Goal: Navigation & Orientation: Find specific page/section

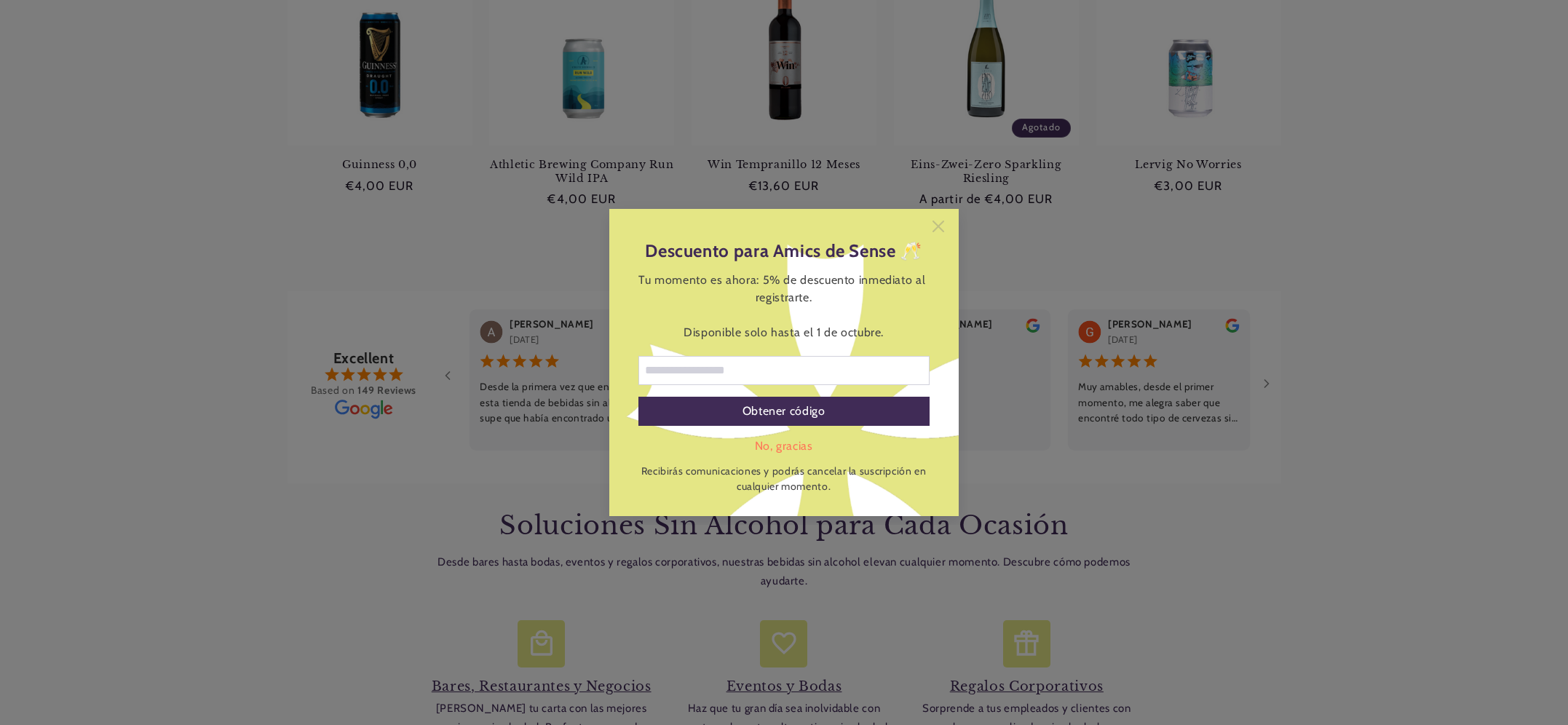
scroll to position [959, 0]
click at [939, 223] on icon at bounding box center [938, 226] width 11 height 11
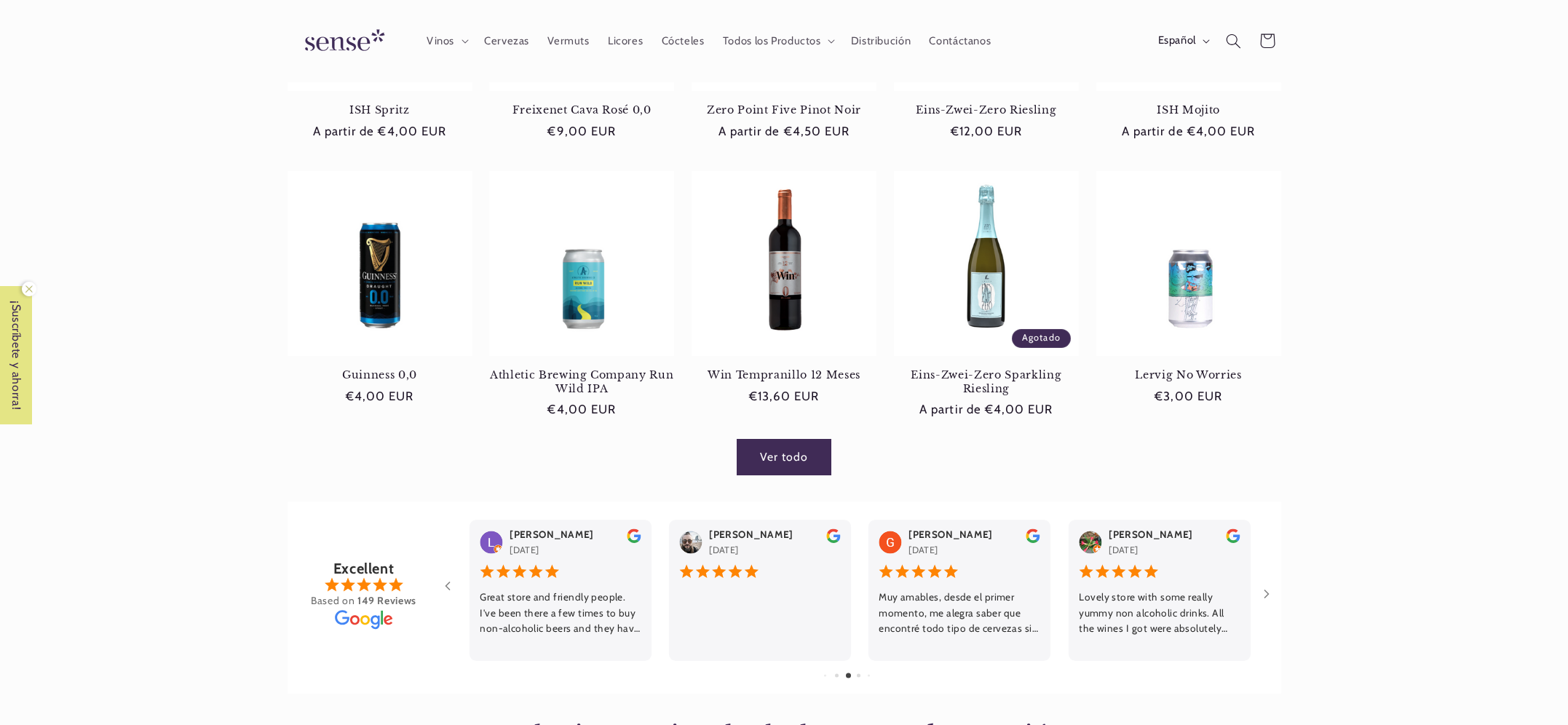
scroll to position [0, 0]
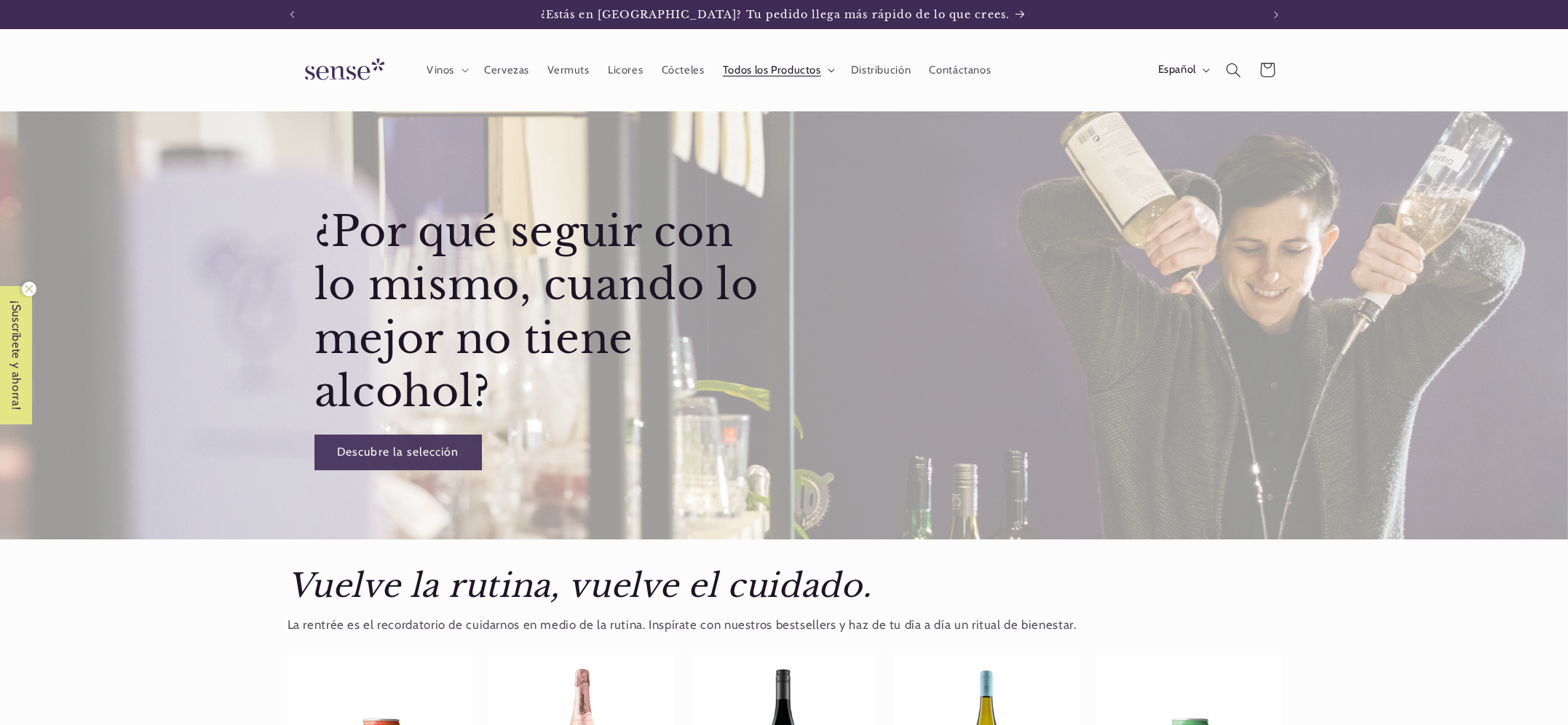
click at [830, 68] on icon at bounding box center [832, 70] width 8 height 5
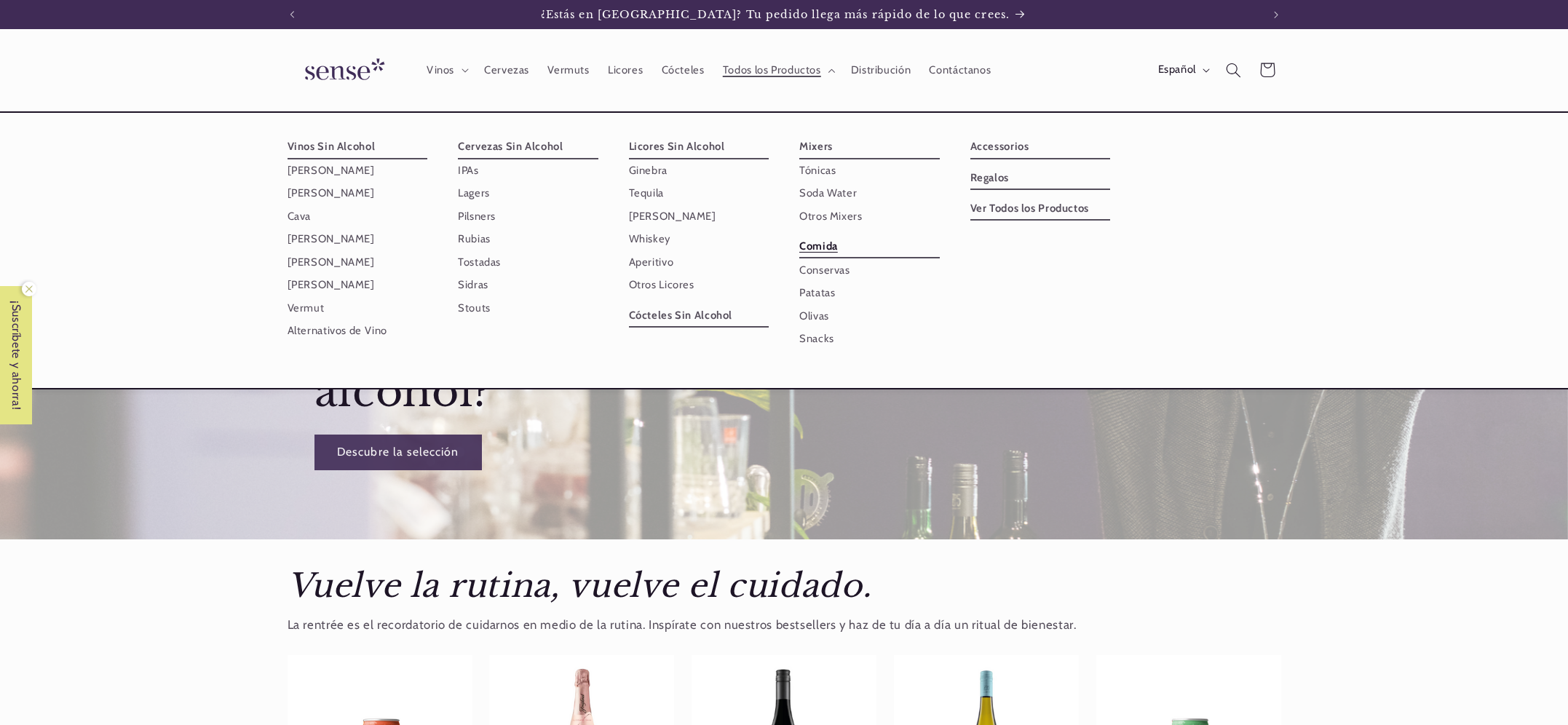
click at [820, 245] on link "Comida" at bounding box center [870, 246] width 141 height 23
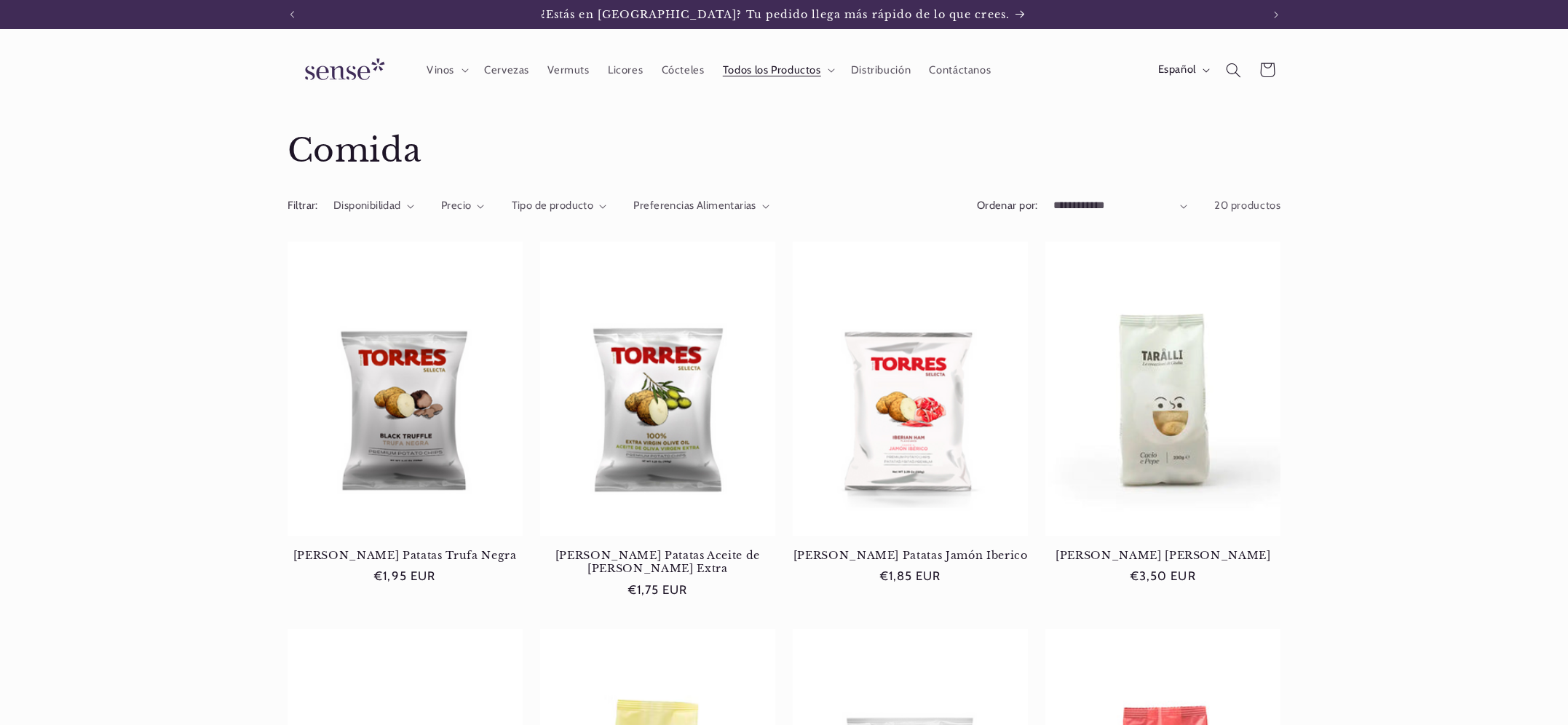
click at [334, 60] on img at bounding box center [342, 70] width 109 height 41
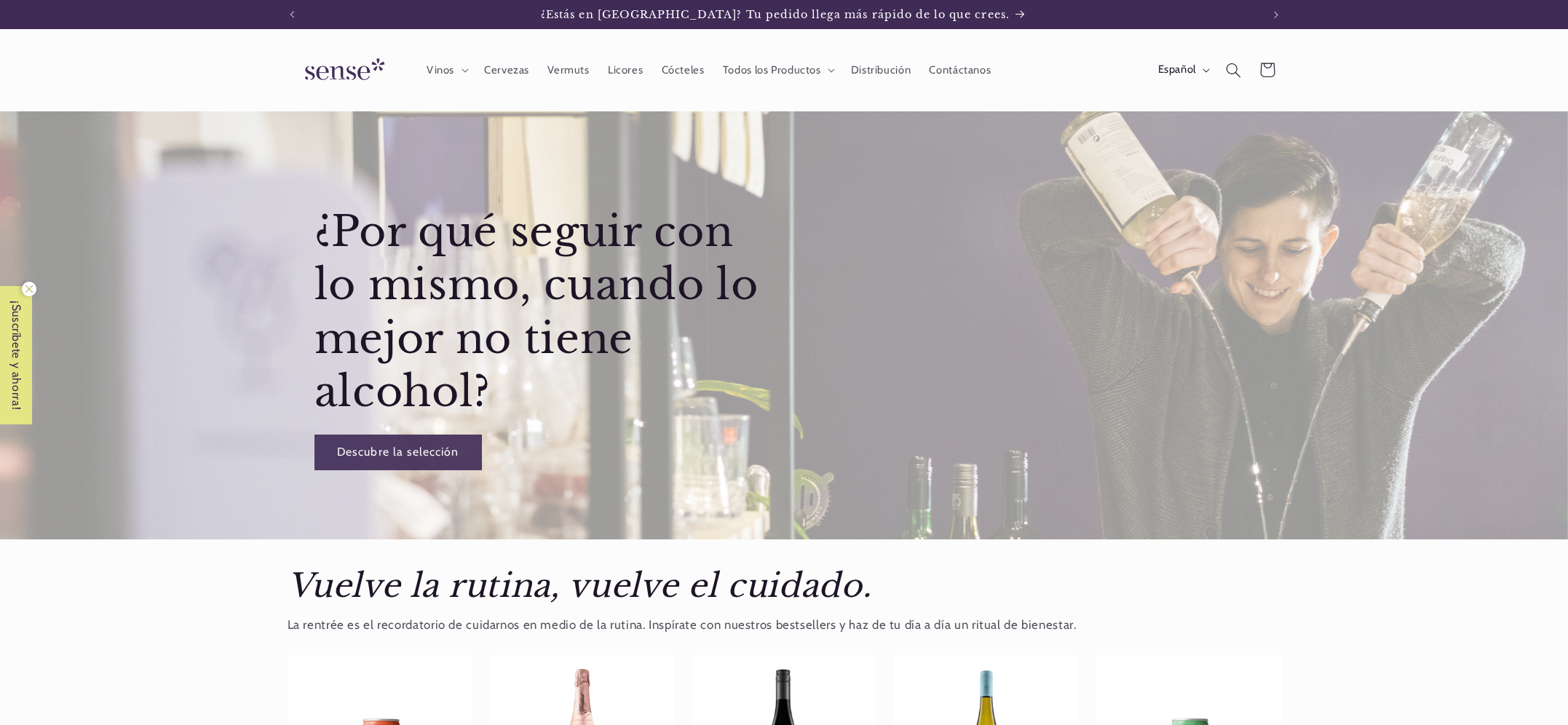
click at [11, 362] on span "¡Suscríbete y ahorra!" at bounding box center [16, 355] width 30 height 138
